Goal: Information Seeking & Learning: Learn about a topic

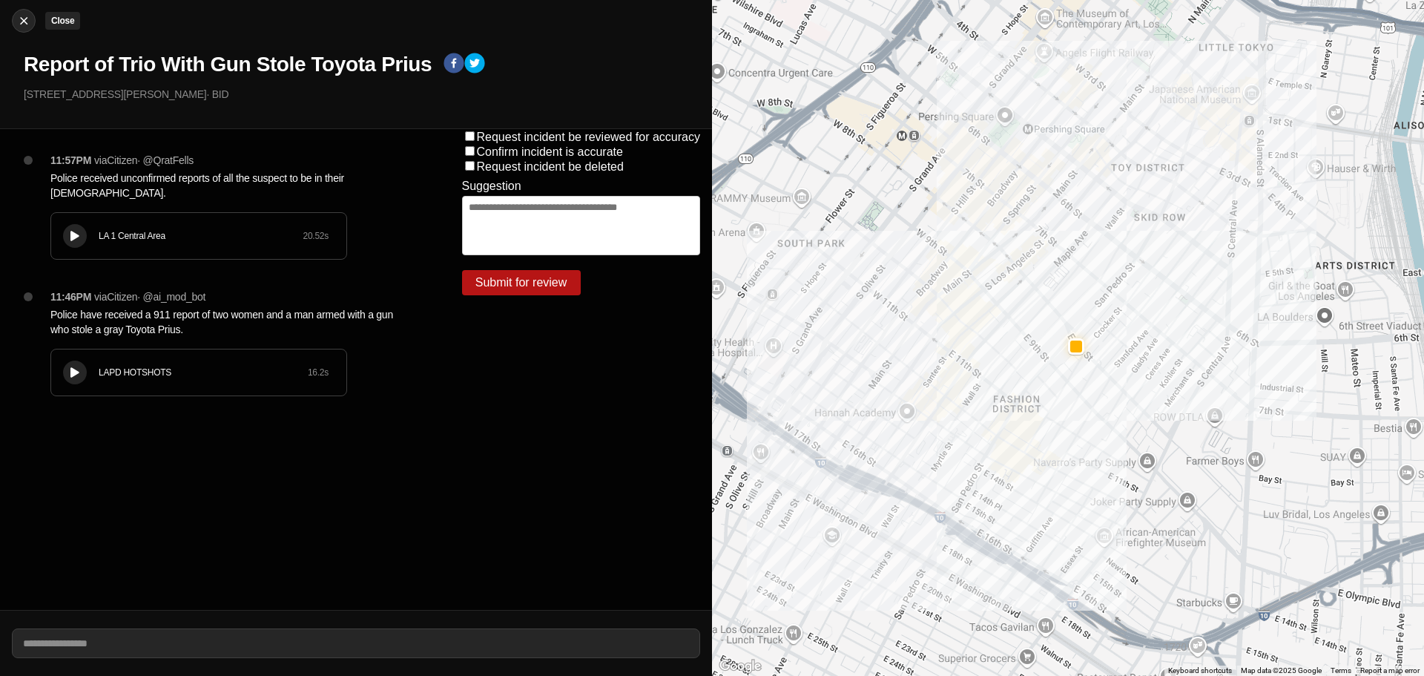
click at [28, 22] on img at bounding box center [23, 20] width 15 height 15
select select "*"
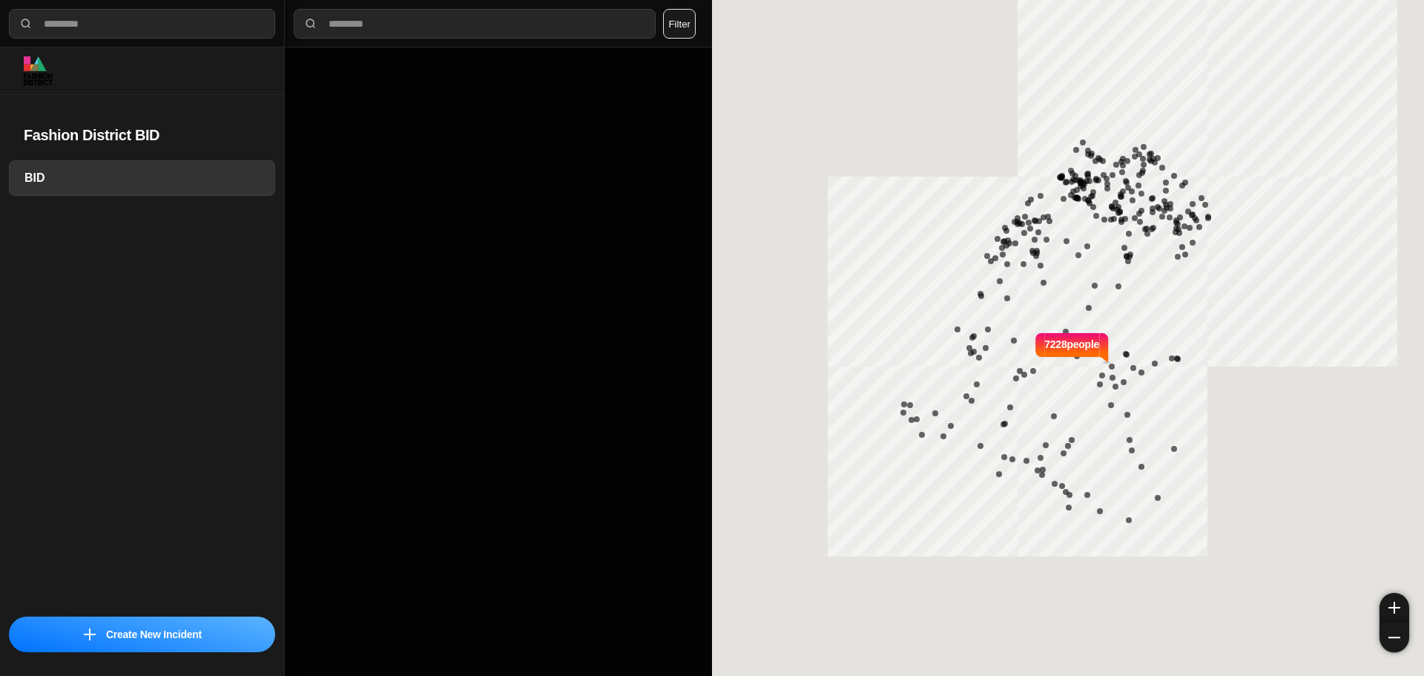
select select "*"
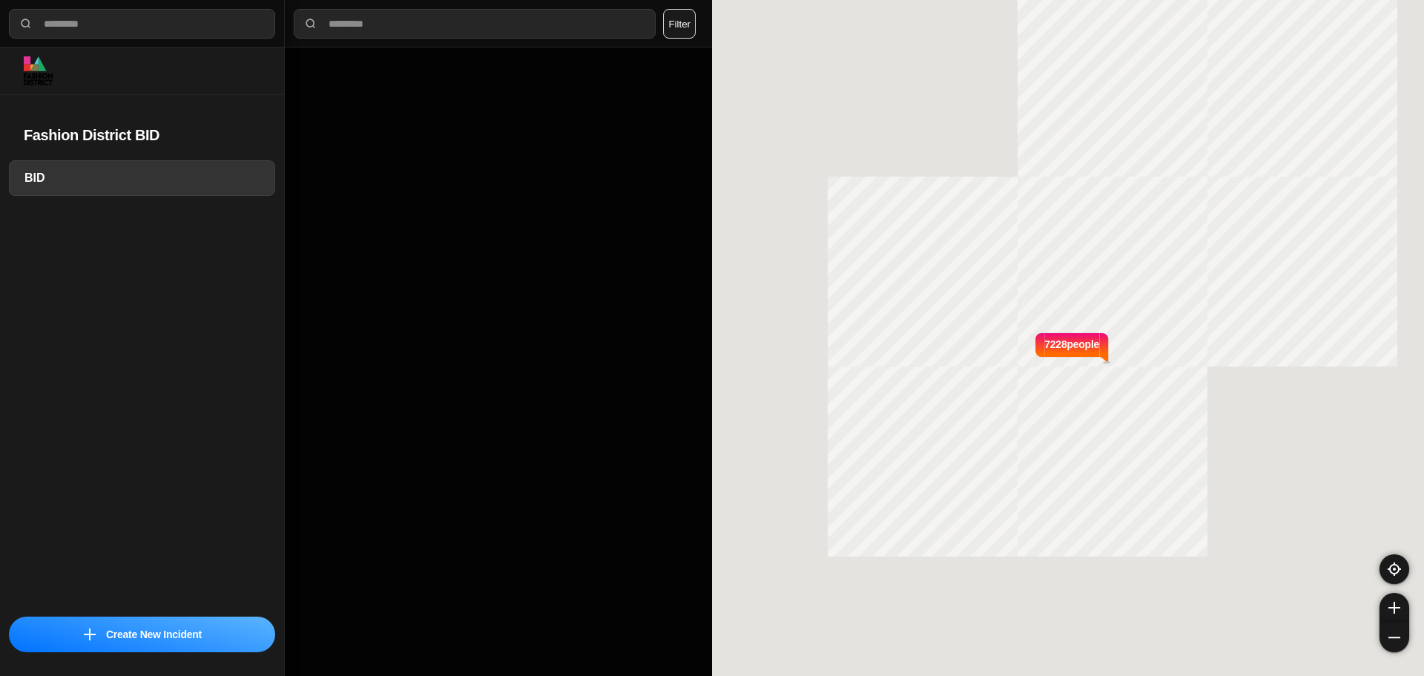
select select "*"
